Goal: Task Accomplishment & Management: Manage account settings

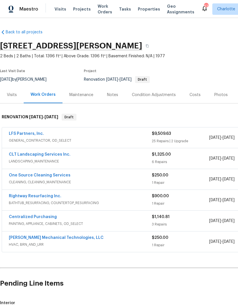
click at [57, 11] on span "Visits" at bounding box center [61, 9] width 12 height 6
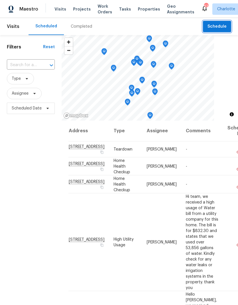
click at [222, 30] on span "Schedule" at bounding box center [217, 26] width 19 height 7
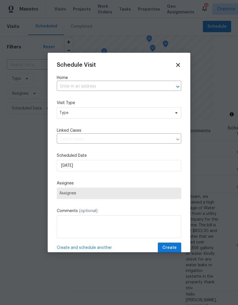
click at [173, 88] on div at bounding box center [173, 87] width 15 height 8
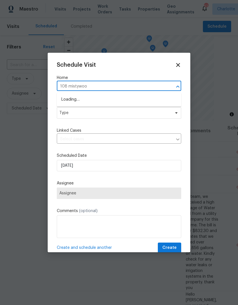
type input "108 mistywood"
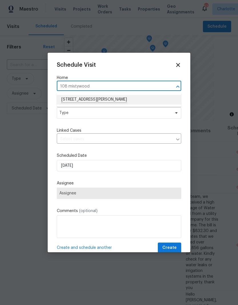
click at [141, 100] on li "[STREET_ADDRESS][PERSON_NAME]" at bounding box center [119, 100] width 124 height 10
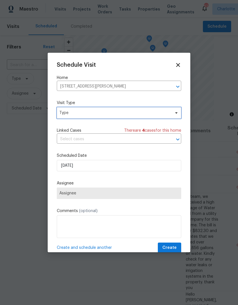
click at [176, 113] on icon at bounding box center [176, 113] width 5 height 5
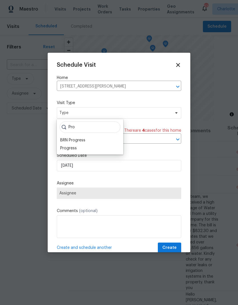
type input "Pro"
click at [61, 150] on div "Progress" at bounding box center [68, 149] width 17 height 6
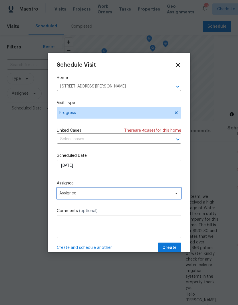
click at [63, 196] on span "Assignee" at bounding box center [115, 193] width 112 height 5
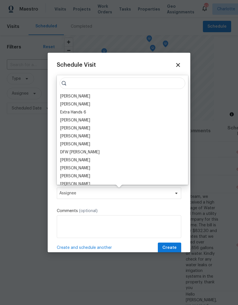
click at [65, 99] on div "[PERSON_NAME]" at bounding box center [75, 97] width 30 height 6
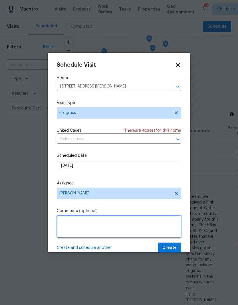
click at [65, 225] on textarea at bounding box center [119, 227] width 124 height 23
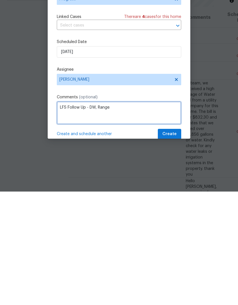
type textarea "LFS Follow Up - DW, Range"
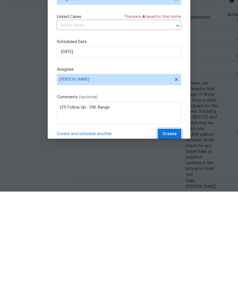
click at [173, 245] on span "Create" at bounding box center [169, 248] width 14 height 7
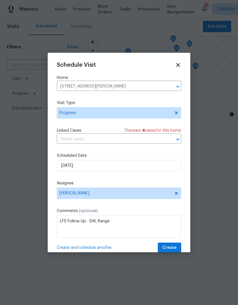
scroll to position [0, 0]
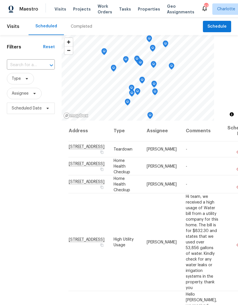
click at [38, 184] on div "Filters Reset ​ Type Assignee Scheduled Date" at bounding box center [31, 200] width 62 height 330
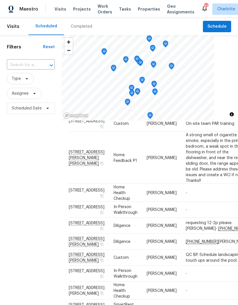
scroll to position [459, 0]
click at [20, 156] on div "Filters Reset ​ Type Assignee Scheduled Date" at bounding box center [31, 200] width 62 height 330
click at [218, 30] on span "Schedule" at bounding box center [217, 26] width 19 height 7
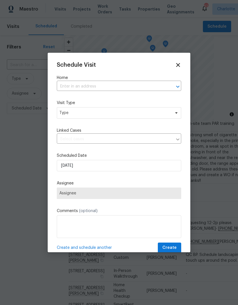
click at [176, 86] on icon "Open" at bounding box center [177, 86] width 7 height 7
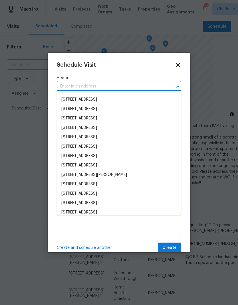
scroll to position [205, 0]
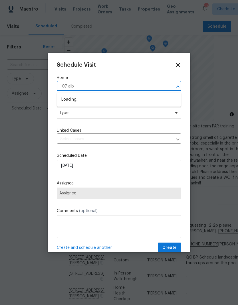
type input "107 albe"
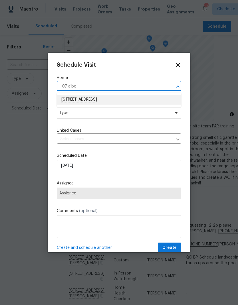
click at [129, 103] on li "[STREET_ADDRESS]" at bounding box center [119, 100] width 124 height 10
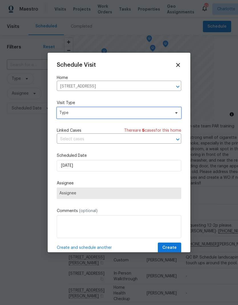
click at [177, 114] on icon at bounding box center [176, 112] width 2 height 1
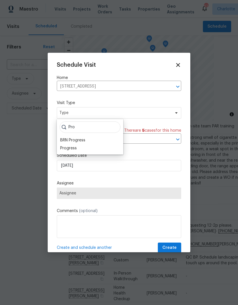
type input "Pro"
click at [72, 148] on div "Progress" at bounding box center [68, 149] width 17 height 6
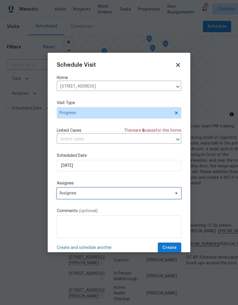
click at [124, 198] on span "Assignee" at bounding box center [119, 193] width 124 height 11
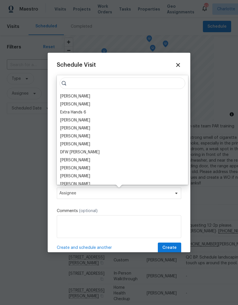
click at [72, 95] on div "[PERSON_NAME]" at bounding box center [75, 97] width 30 height 6
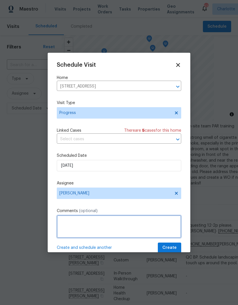
click at [128, 226] on textarea at bounding box center [119, 227] width 124 height 23
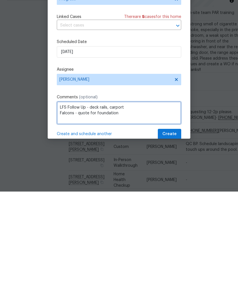
type textarea "LFS Follow Up - deck rails, carport Falcons - quote for foundation"
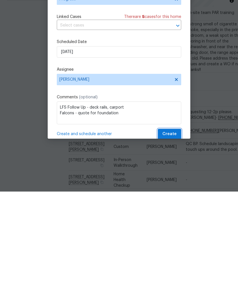
click at [172, 245] on span "Create" at bounding box center [169, 248] width 14 height 7
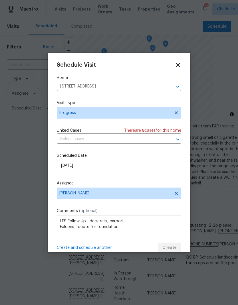
scroll to position [0, 0]
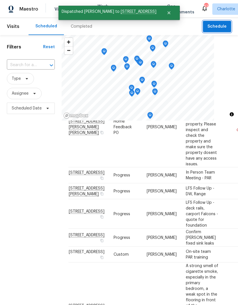
click at [226, 28] on span "Schedule" at bounding box center [217, 26] width 19 height 7
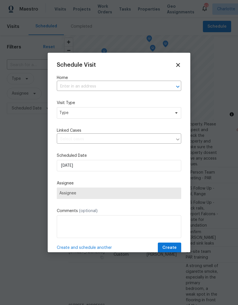
click at [175, 86] on icon "Open" at bounding box center [177, 86] width 7 height 7
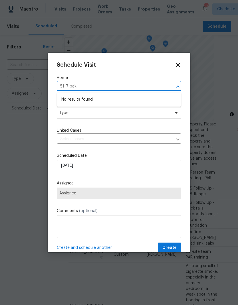
type input "5117 pa"
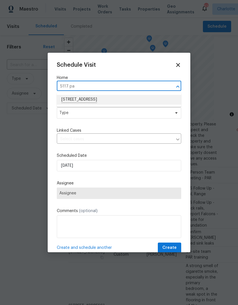
click at [64, 102] on li "[STREET_ADDRESS]" at bounding box center [119, 100] width 124 height 10
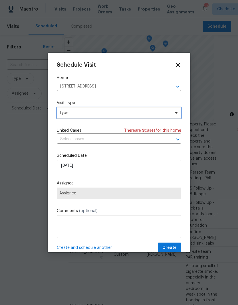
click at [61, 114] on span "Type" at bounding box center [114, 113] width 111 height 6
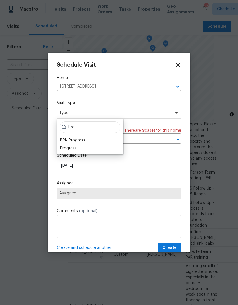
type input "Pro"
click at [66, 150] on div "Progress" at bounding box center [68, 149] width 17 height 6
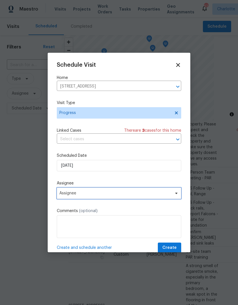
click at [62, 198] on span "Assignee" at bounding box center [119, 193] width 124 height 11
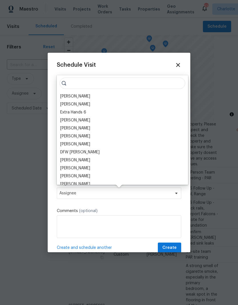
click at [64, 98] on div "[PERSON_NAME]" at bounding box center [75, 97] width 30 height 6
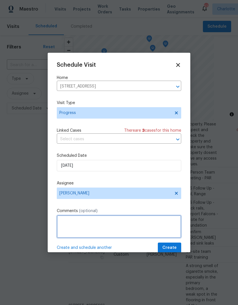
click at [65, 224] on textarea at bounding box center [119, 227] width 124 height 23
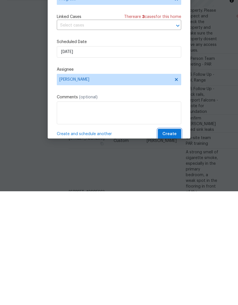
click at [174, 245] on span "Create" at bounding box center [169, 248] width 14 height 7
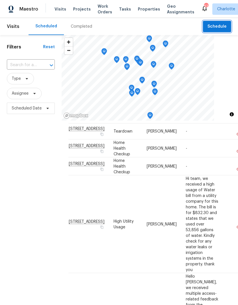
scroll to position [17, 0]
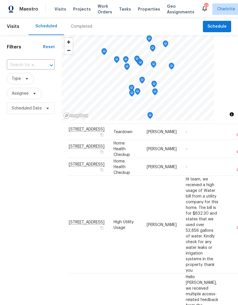
click at [98, 10] on span "Work Orders" at bounding box center [105, 8] width 15 height 11
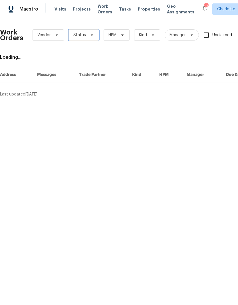
click at [91, 36] on icon at bounding box center [92, 35] width 5 height 5
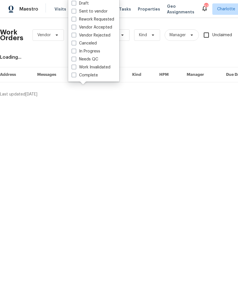
click at [95, 61] on label "Needs QC" at bounding box center [85, 60] width 27 height 6
click at [75, 60] on input "Needs QC" at bounding box center [74, 59] width 4 height 4
checkbox input "true"
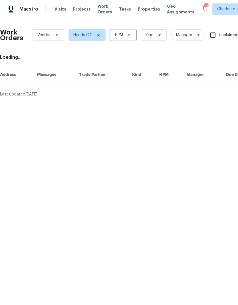
click at [131, 36] on icon at bounding box center [129, 35] width 5 height 5
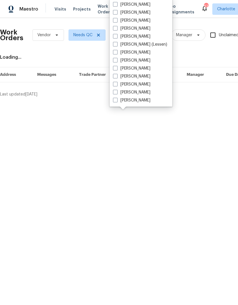
scroll to position [71, 0]
click at [132, 84] on label "[PERSON_NAME]" at bounding box center [131, 85] width 37 height 6
click at [117, 84] on input "[PERSON_NAME]" at bounding box center [115, 84] width 4 height 4
checkbox input "true"
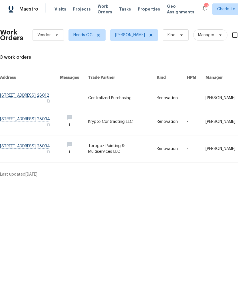
click at [15, 90] on link at bounding box center [30, 98] width 60 height 20
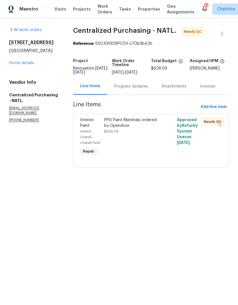
click at [149, 126] on div "PPG Paint Materials ordered by Opendoor" at bounding box center [132, 122] width 57 height 11
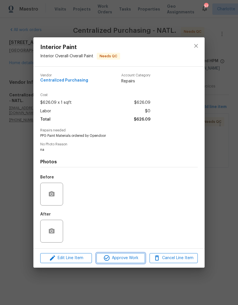
click at [119, 263] on button "Approve Work" at bounding box center [120, 259] width 48 height 10
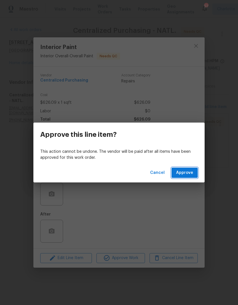
click at [181, 176] on span "Approve" at bounding box center [184, 173] width 17 height 7
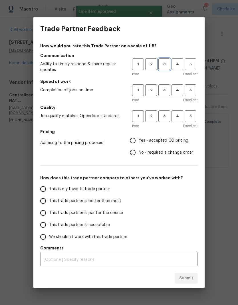
click at [168, 63] on span "3" at bounding box center [164, 64] width 11 height 7
click at [168, 87] on button "3" at bounding box center [164, 91] width 12 height 12
click at [168, 118] on span "3" at bounding box center [164, 116] width 11 height 7
click at [136, 142] on input "Yes - accepted OD pricing" at bounding box center [133, 141] width 12 height 12
radio input "true"
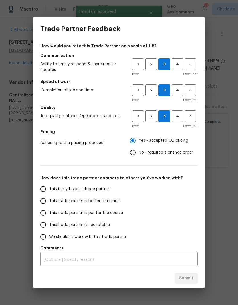
click at [100, 202] on span "This trade partner is better than most" at bounding box center [85, 201] width 72 height 6
click at [49, 202] on input "This trade partner is better than most" at bounding box center [43, 201] width 12 height 12
click at [187, 279] on span "Submit" at bounding box center [186, 278] width 14 height 7
radio input "true"
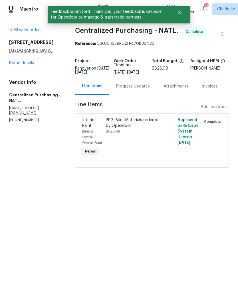
click at [18, 63] on link "Home details" at bounding box center [21, 63] width 25 height 4
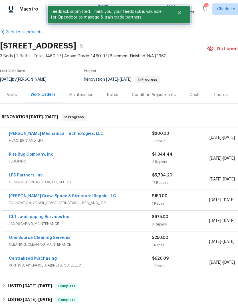
click at [178, 12] on icon "Close" at bounding box center [179, 12] width 3 height 3
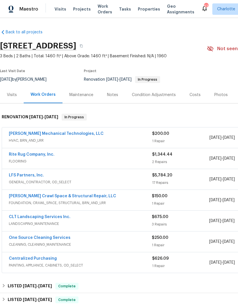
click at [76, 11] on span "Projects" at bounding box center [82, 9] width 18 height 6
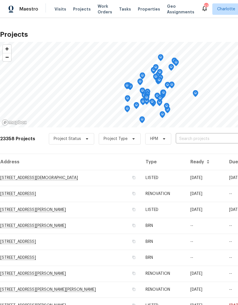
click at [191, 141] on input "text" at bounding box center [208, 139] width 65 height 9
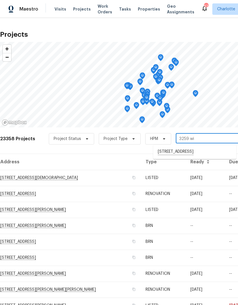
type input "3259 win"
click at [216, 151] on li "[STREET_ADDRESS]" at bounding box center [194, 152] width 83 height 10
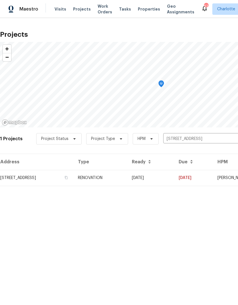
click at [210, 177] on td "[DATE]" at bounding box center [193, 178] width 39 height 16
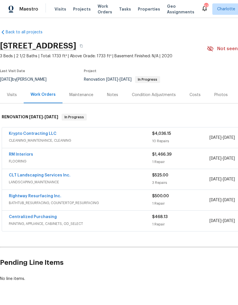
click at [16, 134] on link "Krypto Contracting LLC" at bounding box center [33, 134] width 48 height 4
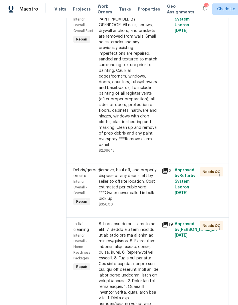
scroll to position [570, 0]
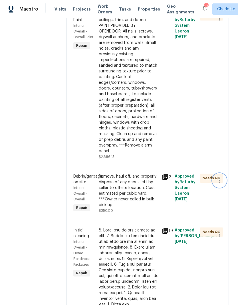
click at [222, 184] on icon "button" at bounding box center [219, 180] width 7 height 7
click at [225, 188] on li "Cancel" at bounding box center [222, 188] width 22 height 9
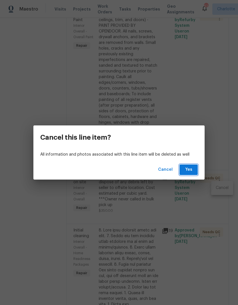
click at [192, 169] on span "Yes" at bounding box center [188, 169] width 9 height 7
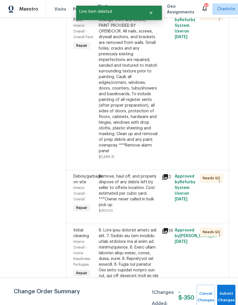
scroll to position [0, 0]
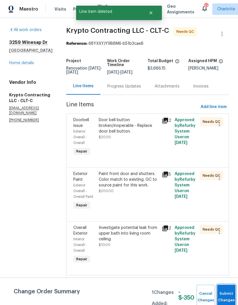
click at [223, 297] on span "Submit Changes" at bounding box center [226, 297] width 13 height 13
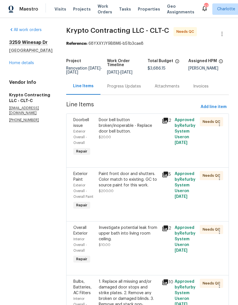
click at [13, 65] on link "Home details" at bounding box center [21, 63] width 25 height 4
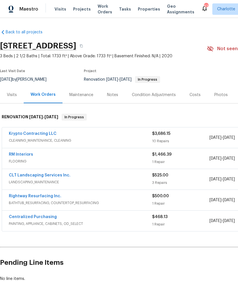
click at [16, 135] on link "Krypto Contracting LLC" at bounding box center [33, 134] width 48 height 4
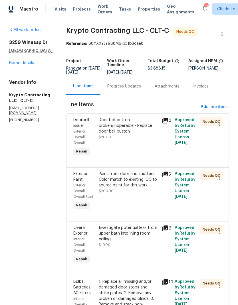
click at [128, 132] on div "Door bell button broken/inoperable - Replace door bell button." at bounding box center [129, 125] width 60 height 17
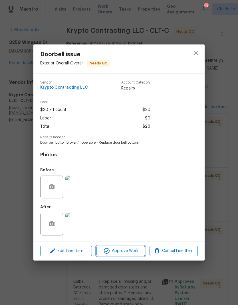
click at [133, 255] on span "Approve Work" at bounding box center [120, 251] width 45 height 7
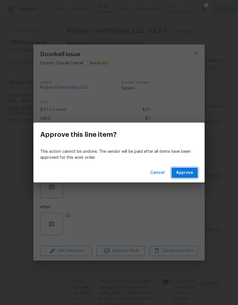
click at [191, 177] on button "Approve" at bounding box center [185, 173] width 26 height 11
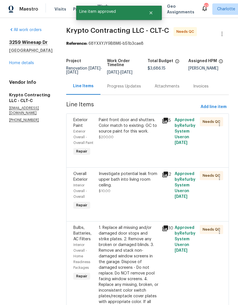
click at [147, 127] on div "Paint front door and shutters. Color match to existing. GC to source paint for …" at bounding box center [129, 125] width 60 height 17
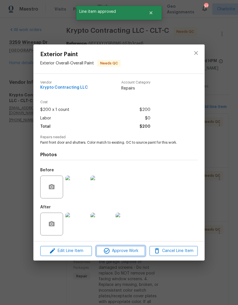
click at [135, 254] on span "Approve Work" at bounding box center [120, 251] width 45 height 7
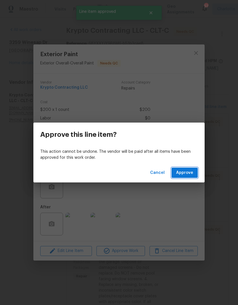
click at [186, 178] on button "Approve" at bounding box center [185, 173] width 26 height 11
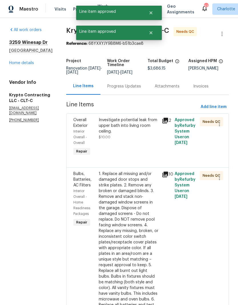
click at [145, 130] on div "Investigate potential leak from upper bath into living room ceiling." at bounding box center [129, 125] width 60 height 17
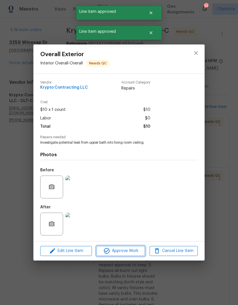
click at [136, 252] on span "Approve Work" at bounding box center [120, 251] width 45 height 7
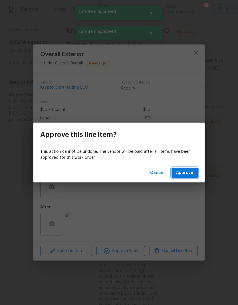
click at [192, 177] on button "Approve" at bounding box center [185, 173] width 26 height 11
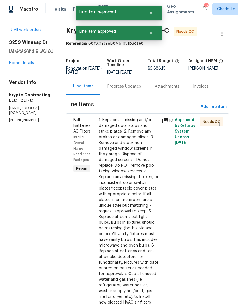
click at [140, 145] on div "1. Replace all missing and/or damaged door stops and strike plates. 2. Remove a…" at bounding box center [129, 211] width 60 height 188
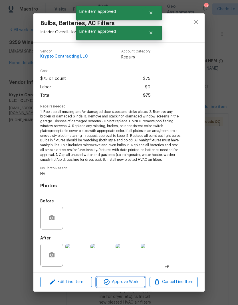
click at [129, 277] on button "Approve Work" at bounding box center [120, 282] width 48 height 10
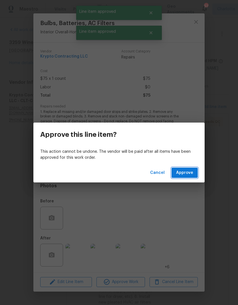
click at [185, 175] on span "Approve" at bounding box center [184, 173] width 17 height 7
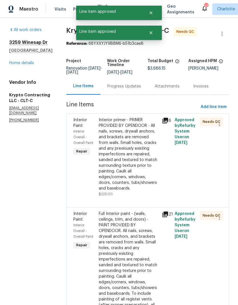
click at [142, 171] on div "Interior primer - PRIMER PROVIDED BY OPENDOOR - All nails, screws, drywall anch…" at bounding box center [129, 154] width 60 height 74
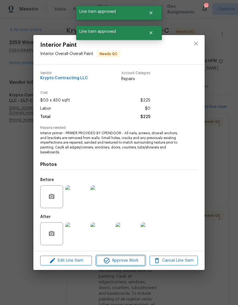
click at [131, 264] on span "Approve Work" at bounding box center [120, 261] width 45 height 7
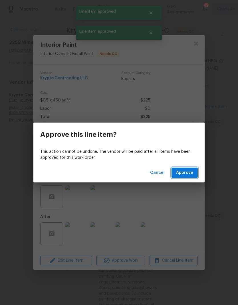
click at [189, 173] on span "Approve" at bounding box center [184, 173] width 17 height 7
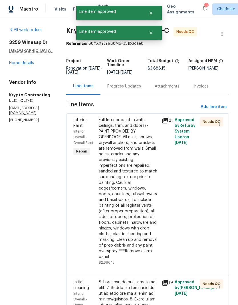
click at [141, 184] on div "Full Interior paint - (walls, ceilings, trim, and doors) - PAINT PROVIDED BY OP…" at bounding box center [129, 188] width 60 height 143
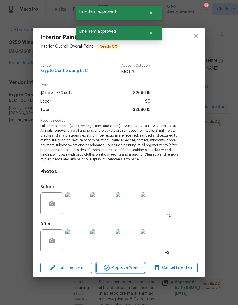
click at [131, 269] on span "Approve Work" at bounding box center [120, 268] width 45 height 7
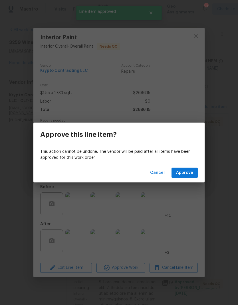
click at [190, 176] on span "Approve" at bounding box center [184, 173] width 17 height 7
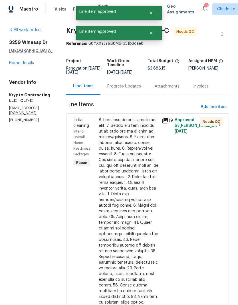
click at [142, 192] on div at bounding box center [129, 254] width 60 height 274
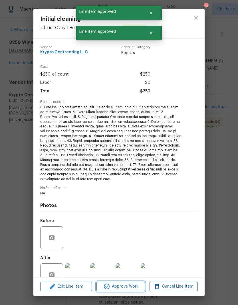
click at [128, 286] on span "Approve Work" at bounding box center [120, 286] width 45 height 7
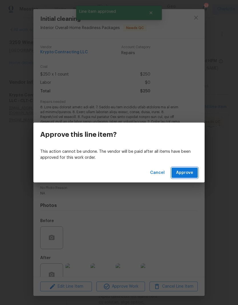
click at [190, 175] on span "Approve" at bounding box center [184, 173] width 17 height 7
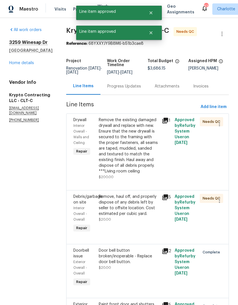
click at [143, 165] on div "Remove the existing damaged drywall and replace with new. Ensure that the new d…" at bounding box center [129, 145] width 60 height 57
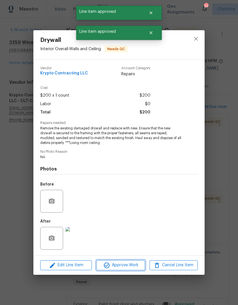
click at [134, 268] on span "Approve Work" at bounding box center [120, 265] width 45 height 7
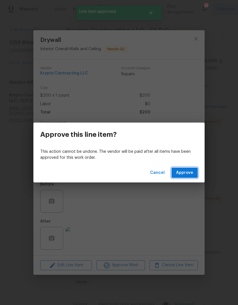
click at [195, 172] on button "Approve" at bounding box center [185, 173] width 26 height 11
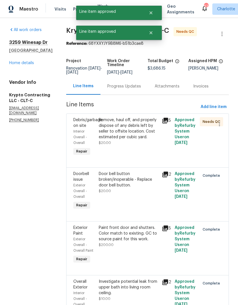
click at [142, 140] on div "Remove, haul off, and properly dispose of any debris left by seller to offsite …" at bounding box center [129, 128] width 60 height 23
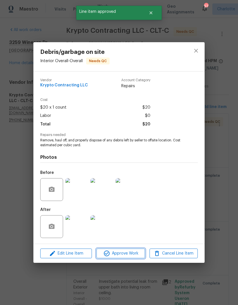
click at [134, 254] on span "Approve Work" at bounding box center [120, 253] width 45 height 7
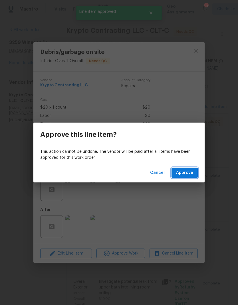
click at [190, 175] on span "Approve" at bounding box center [184, 173] width 17 height 7
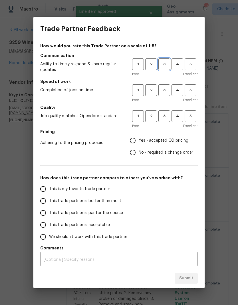
click at [168, 65] on span "3" at bounding box center [164, 64] width 11 height 7
click at [165, 93] on span "3" at bounding box center [164, 90] width 11 height 7
click at [165, 120] on button "3" at bounding box center [164, 116] width 12 height 12
click at [136, 141] on input "Yes - accepted OD pricing" at bounding box center [133, 141] width 12 height 12
radio input "true"
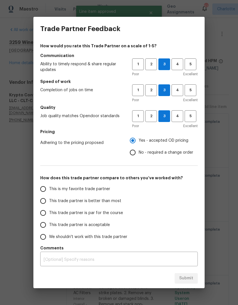
click at [91, 200] on span "This trade partner is better than most" at bounding box center [85, 201] width 72 height 6
click at [49, 200] on input "This trade partner is better than most" at bounding box center [43, 201] width 12 height 12
click at [187, 277] on span "Submit" at bounding box center [186, 278] width 14 height 7
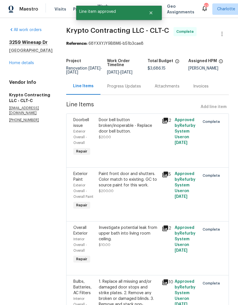
radio input "true"
radio input "false"
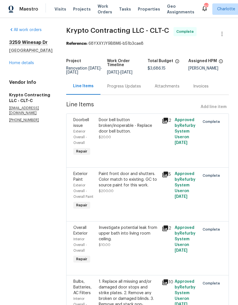
click at [14, 63] on link "Home details" at bounding box center [21, 63] width 25 height 4
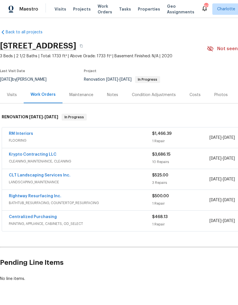
click at [73, 7] on span "Projects" at bounding box center [82, 9] width 18 height 6
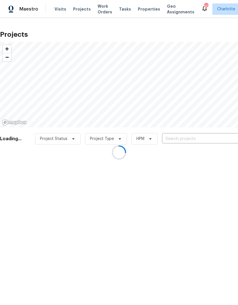
click at [217, 136] on div at bounding box center [119, 152] width 238 height 305
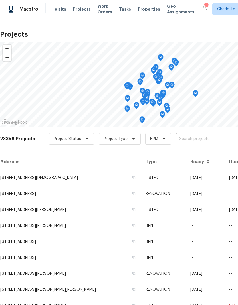
click at [222, 139] on input "text" at bounding box center [208, 139] width 65 height 9
type input "901 wa"
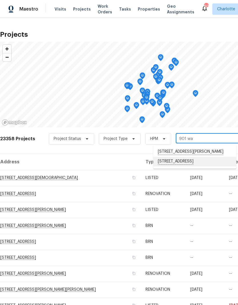
click at [205, 167] on li "901 Waterspout Way, Gastonia, NC 28054" at bounding box center [194, 162] width 83 height 10
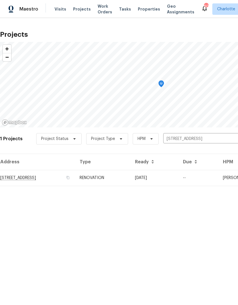
click at [178, 180] on td "09/17/25" at bounding box center [154, 178] width 48 height 16
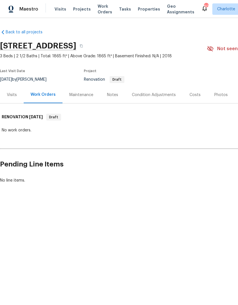
click at [201, 96] on div "Costs" at bounding box center [195, 95] width 25 height 17
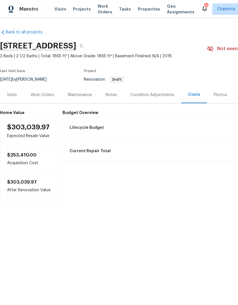
click at [140, 96] on div "Condition Adjustments" at bounding box center [152, 95] width 44 height 6
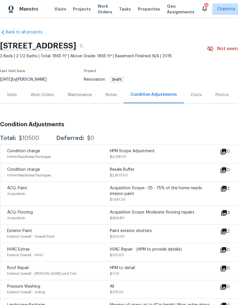
click at [227, 192] on icon at bounding box center [223, 189] width 7 height 7
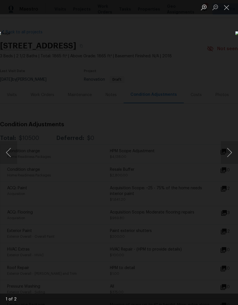
click at [230, 159] on button "Next image" at bounding box center [229, 152] width 17 height 23
click at [229, 156] on button "Next image" at bounding box center [229, 152] width 17 height 23
click at [230, 46] on div "Lightbox" at bounding box center [119, 152] width 238 height 305
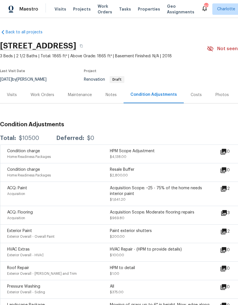
click at [227, 230] on icon at bounding box center [223, 231] width 7 height 7
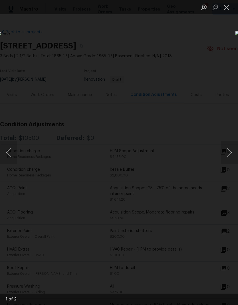
click at [232, 156] on button "Next image" at bounding box center [229, 152] width 17 height 23
click at [220, 55] on div "Lightbox" at bounding box center [119, 152] width 238 height 305
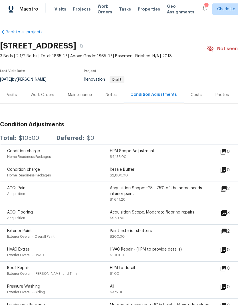
click at [9, 94] on div "Visits" at bounding box center [12, 95] width 10 height 6
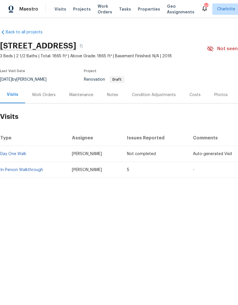
click at [163, 215] on div "Back to all projects 901 Waterspout Way, Gastonia, NC 28054 3 Beds | 2 1/2 Bath…" at bounding box center [119, 117] width 238 height 199
click at [38, 97] on div "Work Orders" at bounding box center [44, 95] width 24 height 6
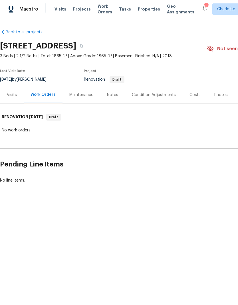
click at [162, 98] on div "Condition Adjustments" at bounding box center [154, 95] width 58 height 17
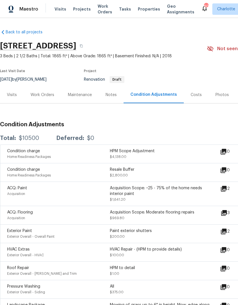
click at [196, 96] on div "Costs" at bounding box center [196, 95] width 11 height 6
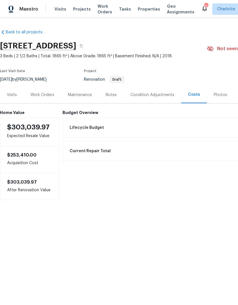
click at [84, 132] on div "Lifecycle Budget $10,500.00" at bounding box center [192, 128] width 253 height 13
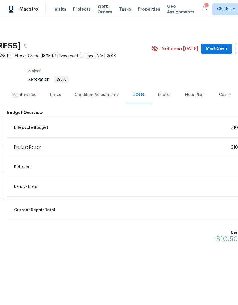
scroll to position [0, 55]
click at [88, 97] on div "Condition Adjustments" at bounding box center [97, 95] width 44 height 6
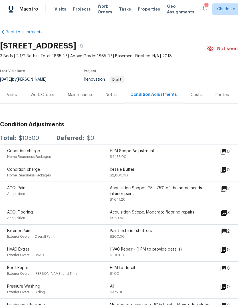
click at [195, 96] on div "Costs" at bounding box center [196, 95] width 11 height 6
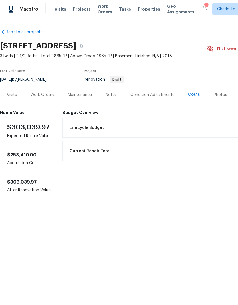
click at [158, 156] on div "Current Repair Total $0.00" at bounding box center [192, 151] width 253 height 13
click at [141, 131] on div "Lifecycle Budget $10,500.00" at bounding box center [192, 128] width 253 height 13
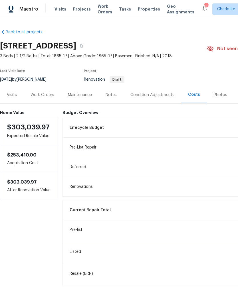
click at [154, 96] on div "Condition Adjustments" at bounding box center [152, 95] width 44 height 6
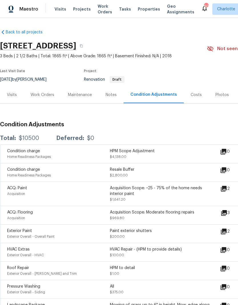
click at [11, 94] on div "Visits" at bounding box center [12, 95] width 10 height 6
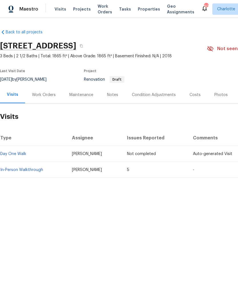
click at [7, 171] on link "In-Person Walkthrough" at bounding box center [21, 170] width 43 height 4
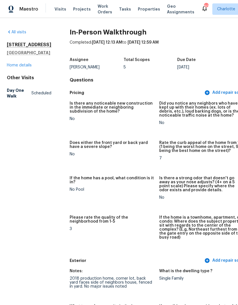
click at [15, 67] on link "Home details" at bounding box center [19, 65] width 25 height 4
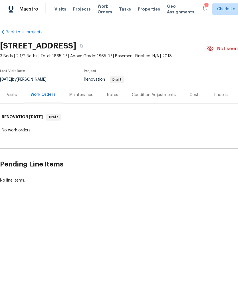
click at [171, 95] on div "Condition Adjustments" at bounding box center [154, 95] width 44 height 6
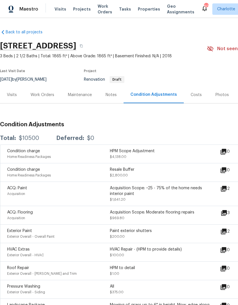
click at [228, 216] on icon at bounding box center [224, 213] width 7 height 7
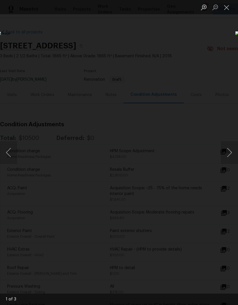
click at [229, 156] on button "Next image" at bounding box center [229, 152] width 17 height 23
click at [229, 158] on button "Next image" at bounding box center [229, 152] width 17 height 23
click at [228, 157] on button "Next image" at bounding box center [229, 152] width 17 height 23
click at [229, 158] on button "Next image" at bounding box center [229, 152] width 17 height 23
click at [229, 157] on button "Next image" at bounding box center [229, 152] width 17 height 23
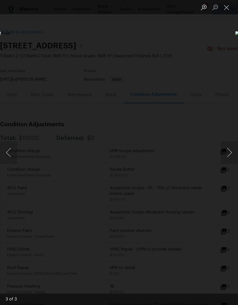
click at [205, 64] on div "Lightbox" at bounding box center [119, 152] width 238 height 305
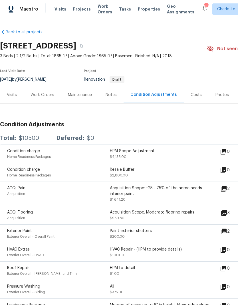
click at [196, 96] on div "Costs" at bounding box center [196, 95] width 11 height 6
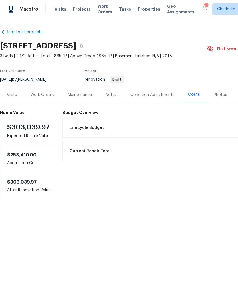
click at [171, 127] on div "Lifecycle Budget $10,500.00" at bounding box center [192, 128] width 253 height 13
click at [76, 11] on span "Projects" at bounding box center [82, 9] width 18 height 6
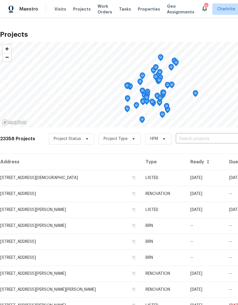
click at [209, 140] on input "text" at bounding box center [208, 139] width 65 height 9
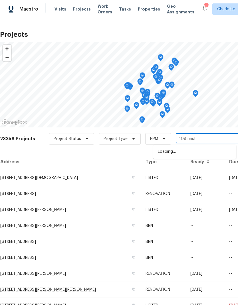
type input "108 [PERSON_NAME]"
click at [220, 150] on li "[STREET_ADDRESS][PERSON_NAME]" at bounding box center [194, 152] width 83 height 10
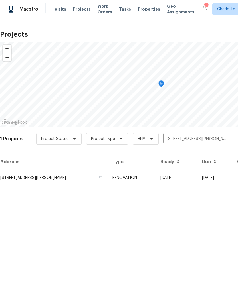
click at [216, 176] on td "09/19/25" at bounding box center [215, 178] width 35 height 16
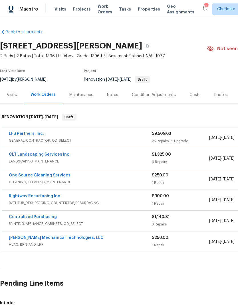
click at [11, 94] on div "Visits" at bounding box center [12, 95] width 10 height 6
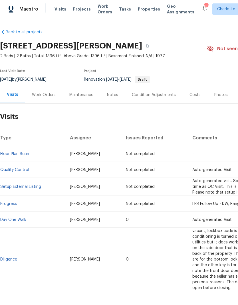
click at [76, 10] on span "Projects" at bounding box center [82, 9] width 18 height 6
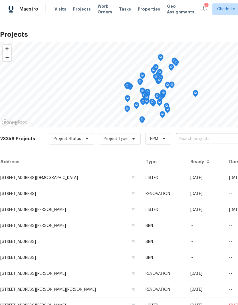
click at [220, 140] on input "text" at bounding box center [208, 139] width 65 height 9
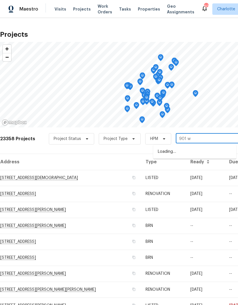
type input "901 wa"
click at [184, 167] on li "901 Waterspout Way, Gastonia, NC 28054" at bounding box center [194, 162] width 83 height 10
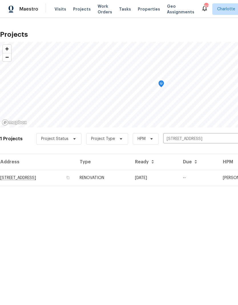
click at [178, 178] on td "09/17/25" at bounding box center [154, 178] width 48 height 16
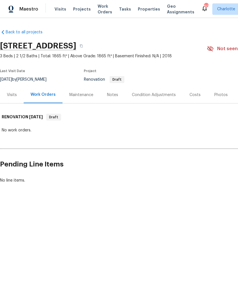
click at [165, 98] on div "Condition Adjustments" at bounding box center [154, 95] width 58 height 17
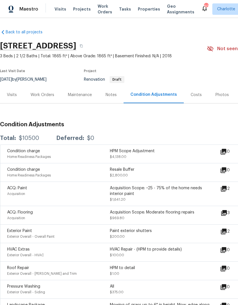
click at [196, 97] on div "Costs" at bounding box center [196, 95] width 11 height 6
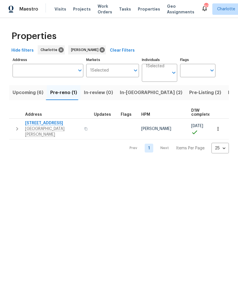
click at [21, 95] on span "Upcoming (6)" at bounding box center [28, 93] width 31 height 8
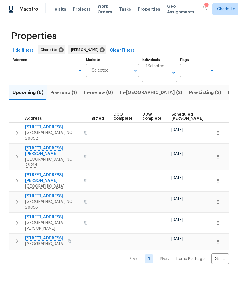
scroll to position [0, 108]
click at [178, 120] on span "Scheduled COE" at bounding box center [186, 117] width 32 height 8
